Goal: Task Accomplishment & Management: Complete application form

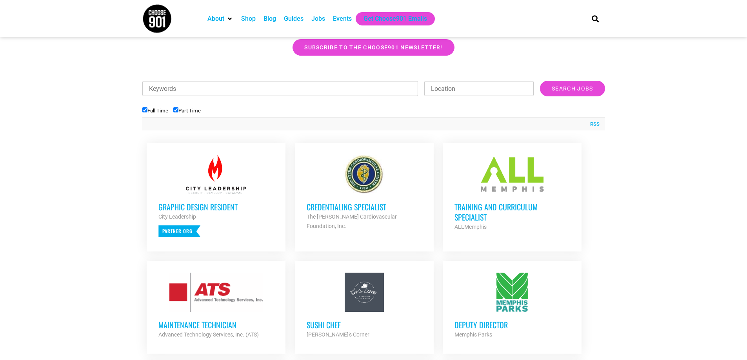
scroll to position [235, 0]
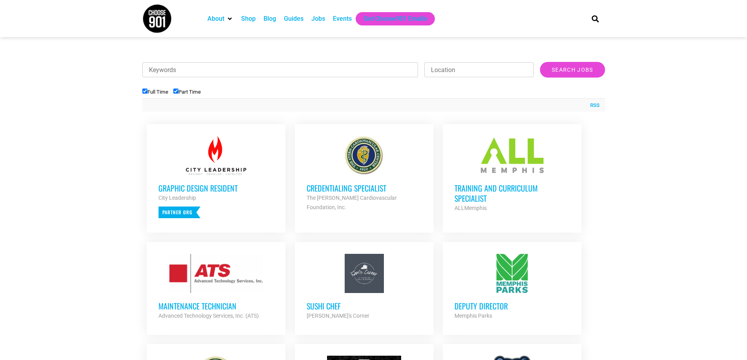
click at [181, 190] on h3 "Graphic Design Resident" at bounding box center [215, 188] width 115 height 10
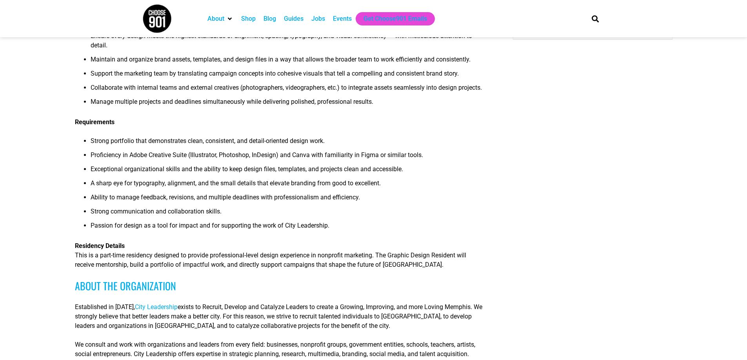
scroll to position [157, 0]
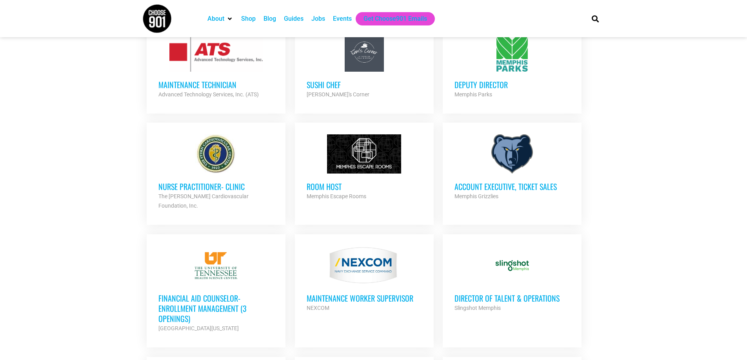
scroll to position [627, 0]
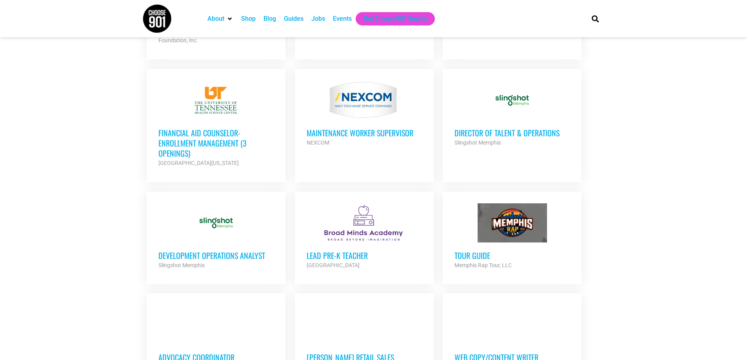
scroll to position [533, 0]
